Goal: Book appointment/travel/reservation

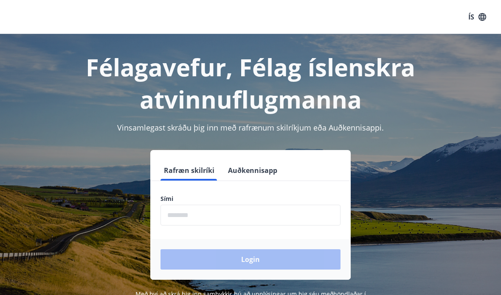
click at [275, 218] on input "phone" at bounding box center [250, 215] width 180 height 21
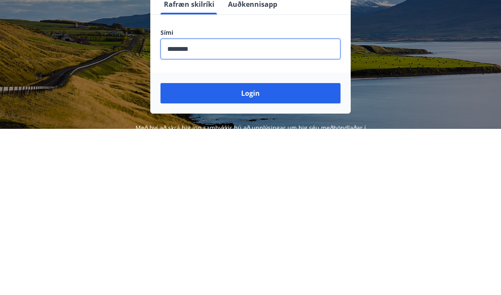
type input "********"
click at [265, 250] on button "Login" at bounding box center [250, 260] width 180 height 20
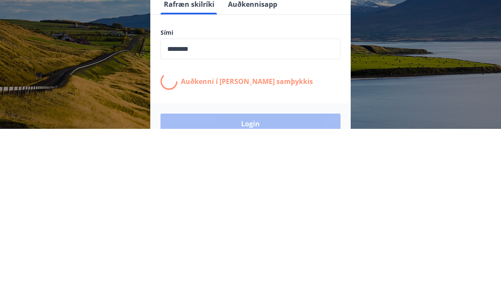
scroll to position [139, 0]
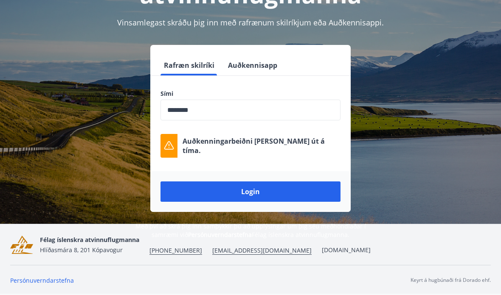
click at [274, 182] on button "Login" at bounding box center [250, 192] width 180 height 20
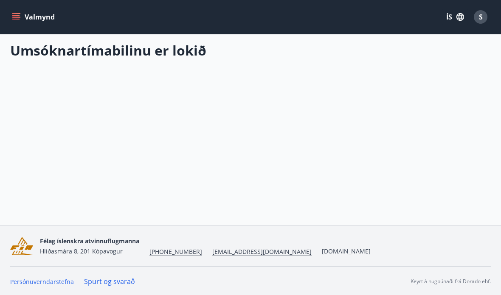
click at [8, 19] on div "Valmynd ÍS S" at bounding box center [250, 17] width 501 height 34
click at [17, 17] on icon "menu" at bounding box center [16, 17] width 9 height 1
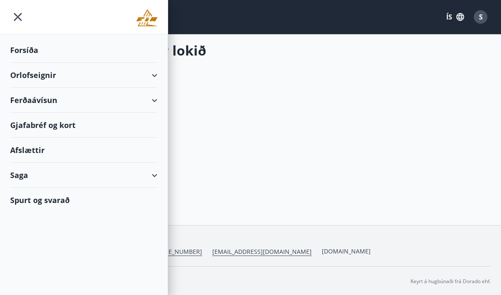
click at [153, 80] on div "Orlofseignir" at bounding box center [83, 75] width 147 height 25
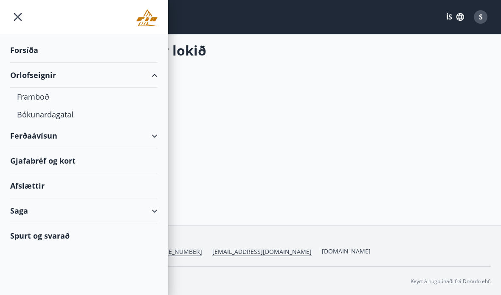
click at [155, 84] on div "Orlofseignir" at bounding box center [83, 75] width 147 height 25
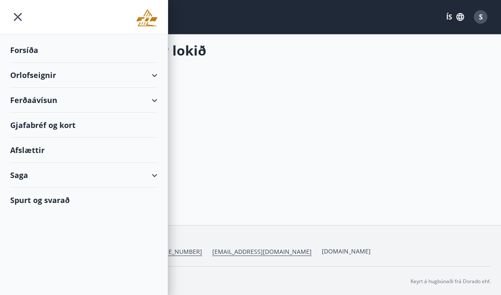
click at [157, 78] on div "Orlofseignir" at bounding box center [83, 75] width 147 height 25
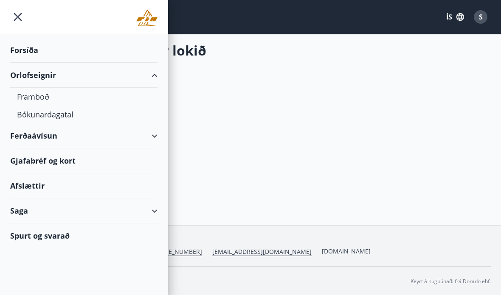
click at [44, 100] on div "Framboð" at bounding box center [84, 97] width 134 height 18
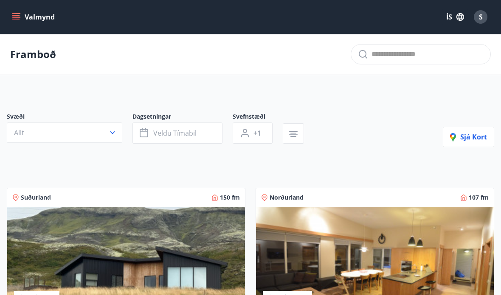
click at [146, 136] on icon "button" at bounding box center [145, 133] width 10 height 10
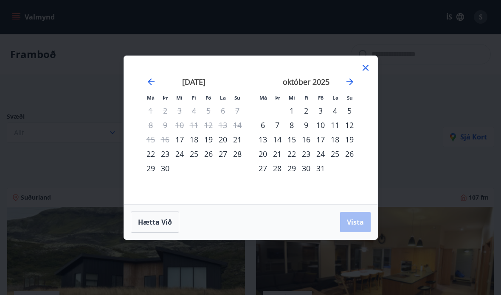
click at [350, 78] on icon "Move forward to switch to the next month." at bounding box center [350, 82] width 10 height 10
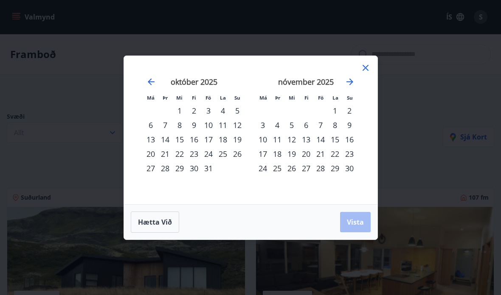
click at [321, 138] on div "14" at bounding box center [320, 139] width 14 height 14
click at [264, 157] on div "17" at bounding box center [262, 154] width 14 height 14
click at [307, 140] on div "13" at bounding box center [306, 139] width 14 height 14
click at [356, 219] on span "Vista" at bounding box center [355, 222] width 17 height 9
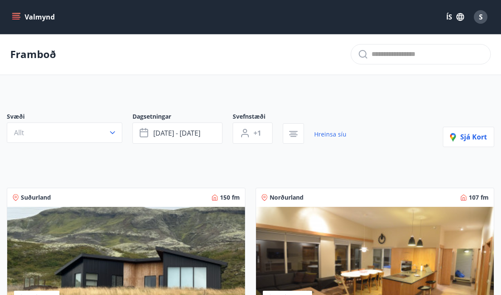
click at [111, 132] on icon "button" at bounding box center [112, 133] width 8 height 8
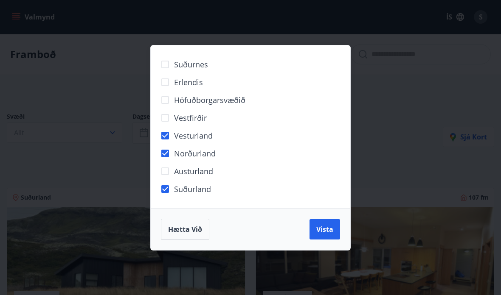
click at [325, 232] on span "Vista" at bounding box center [324, 229] width 17 height 9
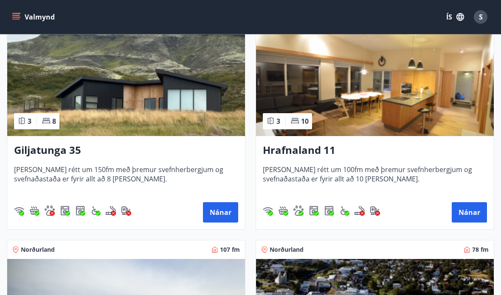
scroll to position [195, 0]
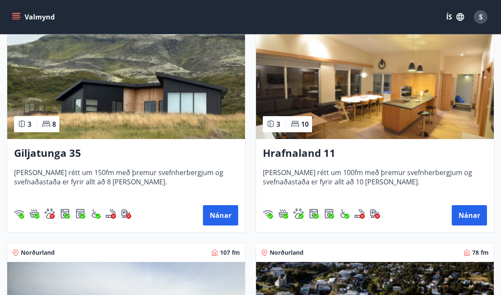
click at [222, 214] on button "Nánar" at bounding box center [220, 215] width 35 height 20
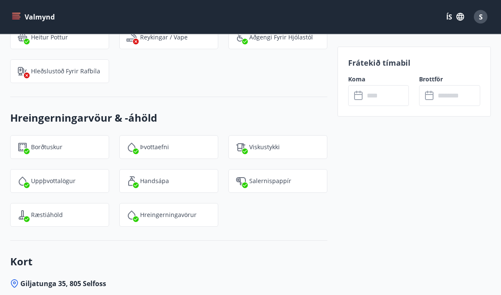
scroll to position [1286, 0]
click at [381, 97] on input "text" at bounding box center [386, 95] width 45 height 21
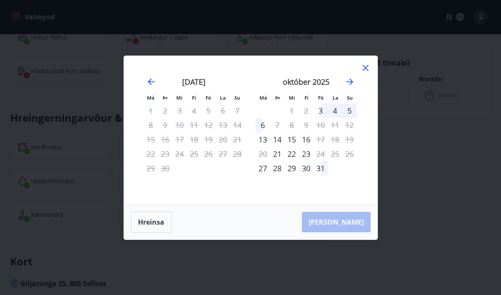
click at [349, 81] on icon "Move forward to switch to the next month." at bounding box center [349, 82] width 7 height 7
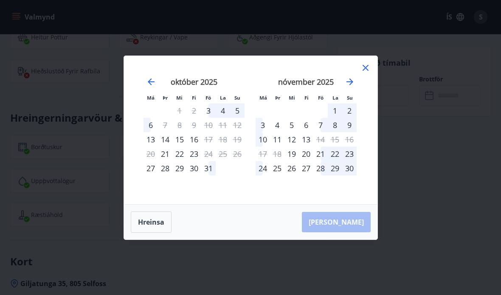
click at [320, 153] on div "21" at bounding box center [320, 154] width 14 height 14
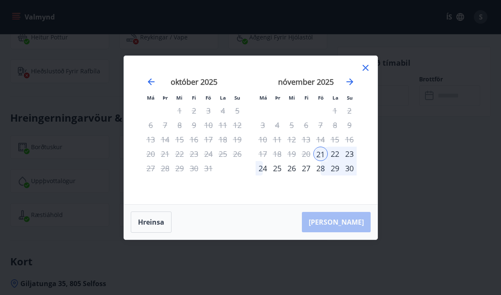
click at [334, 154] on div "22" at bounding box center [335, 154] width 14 height 14
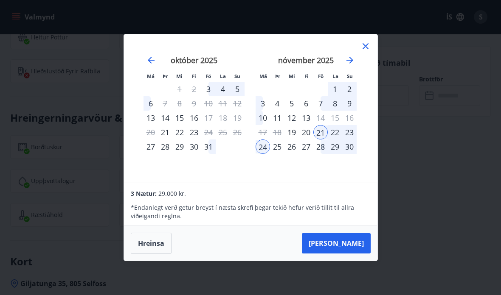
click at [335, 131] on div "22" at bounding box center [335, 132] width 14 height 14
